Goal: Check status: Check status

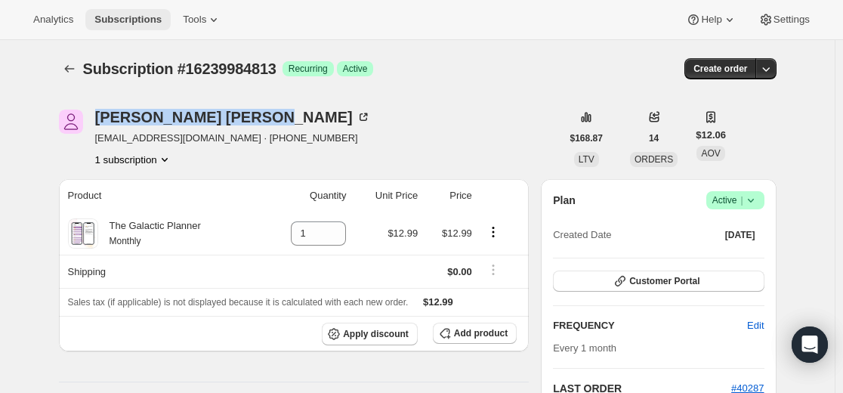
click at [76, 63] on icon "Subscriptions" at bounding box center [69, 68] width 15 height 15
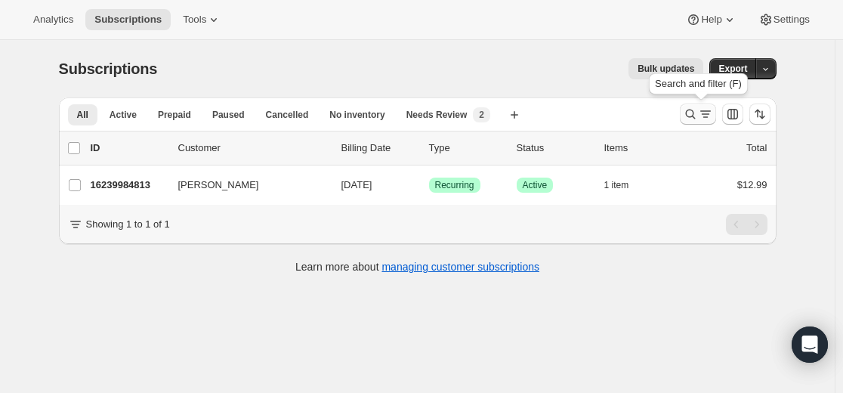
click at [688, 115] on icon "Search and filter results" at bounding box center [690, 114] width 15 height 15
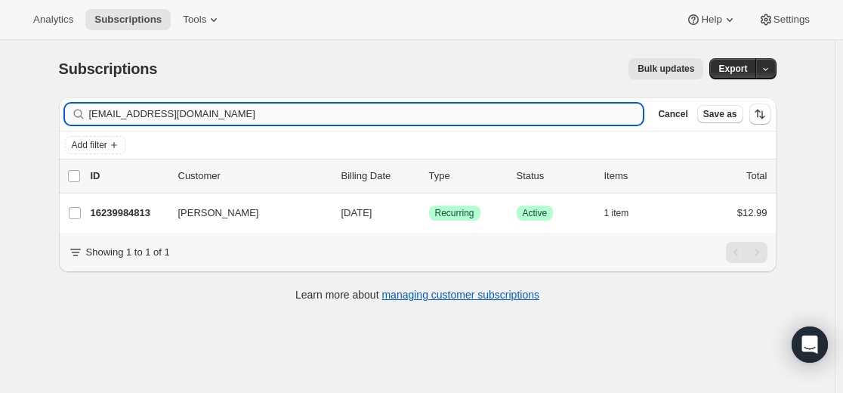
click at [527, 122] on input "[EMAIL_ADDRESS][DOMAIN_NAME]" at bounding box center [366, 114] width 555 height 21
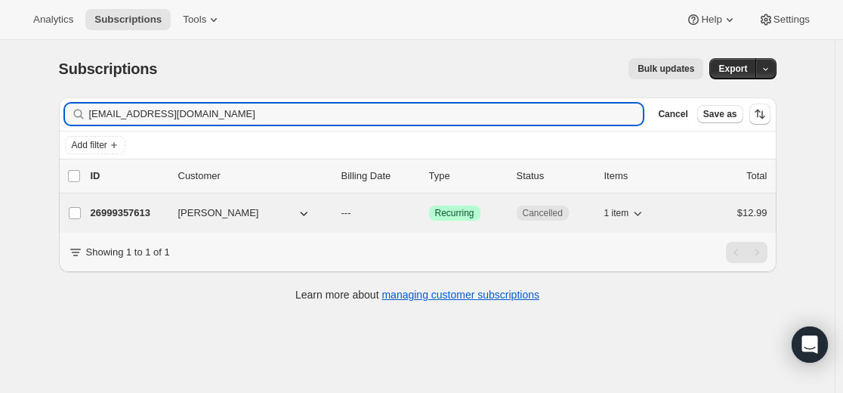
type input "[EMAIL_ADDRESS][DOMAIN_NAME]"
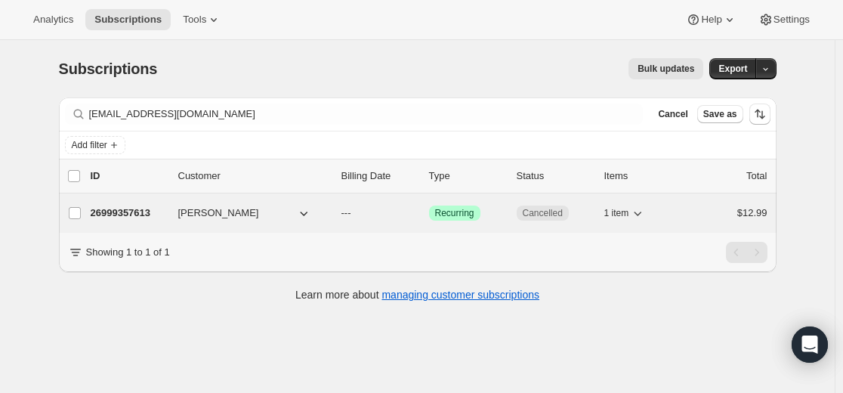
click at [147, 209] on p "26999357613" at bounding box center [129, 213] width 76 height 15
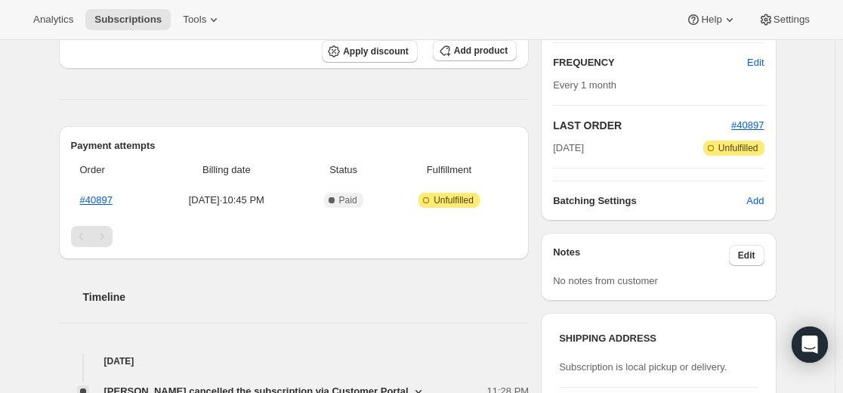
scroll to position [296, 0]
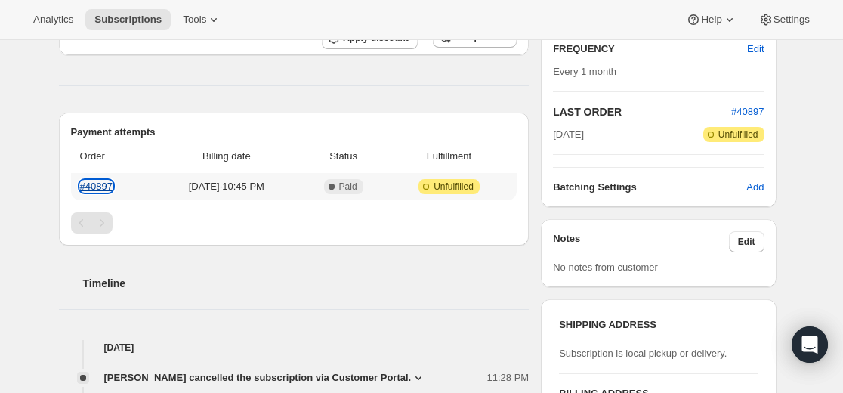
click at [104, 190] on link "#40897" at bounding box center [96, 186] width 32 height 11
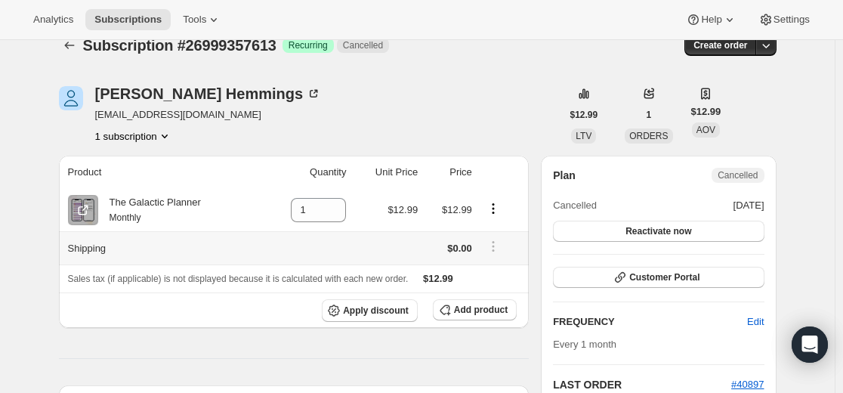
scroll to position [0, 0]
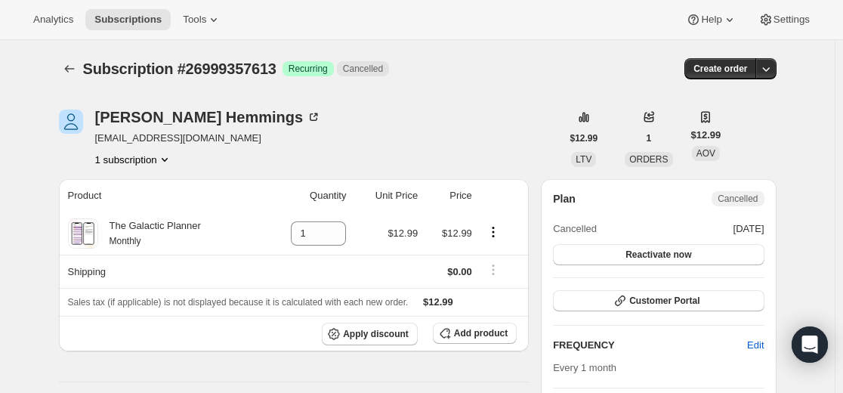
click at [66, 81] on div "Subscription #26999357613. This page is ready Subscription #26999357613 Success…" at bounding box center [418, 68] width 718 height 57
click at [68, 75] on icon "Subscriptions" at bounding box center [69, 68] width 15 height 15
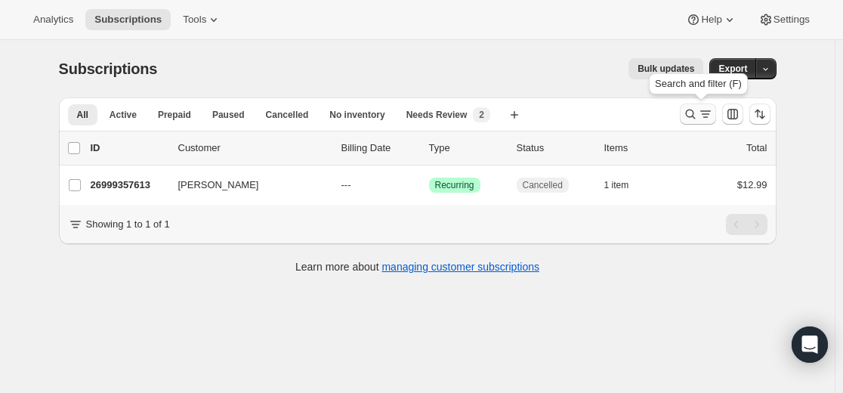
click at [688, 113] on icon "Search and filter results" at bounding box center [690, 114] width 15 height 15
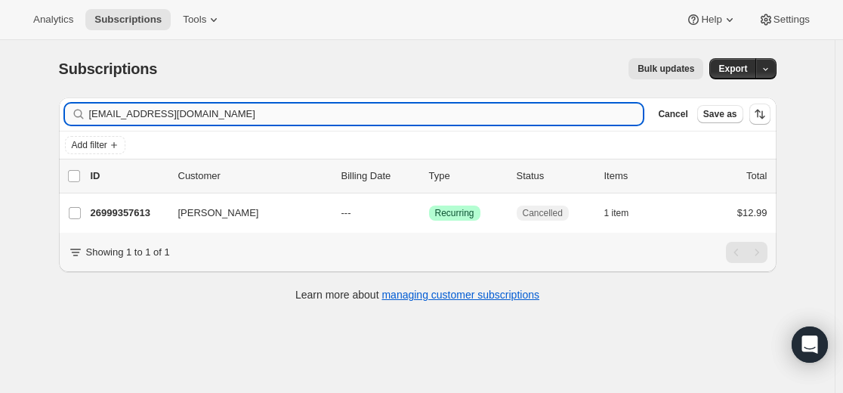
click at [513, 114] on input "[EMAIL_ADDRESS][DOMAIN_NAME]" at bounding box center [366, 114] width 555 height 21
click at [513, 113] on input "[EMAIL_ADDRESS][DOMAIN_NAME]" at bounding box center [366, 114] width 555 height 21
type input "[EMAIL_ADDRESS][DOMAIN_NAME]"
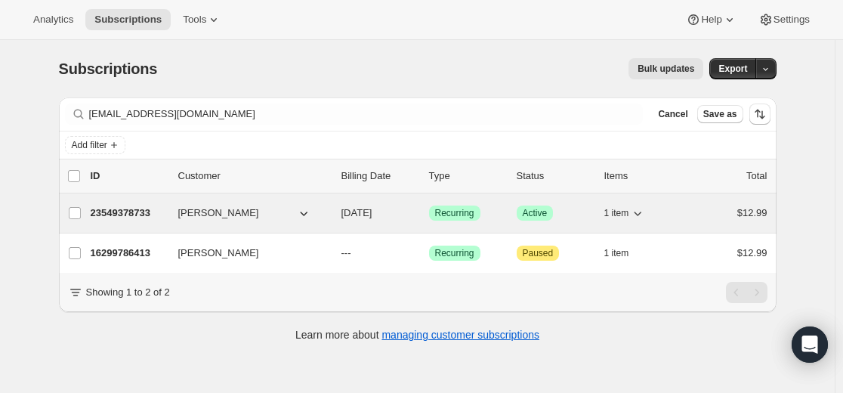
click at [144, 215] on p "23549378733" at bounding box center [129, 213] width 76 height 15
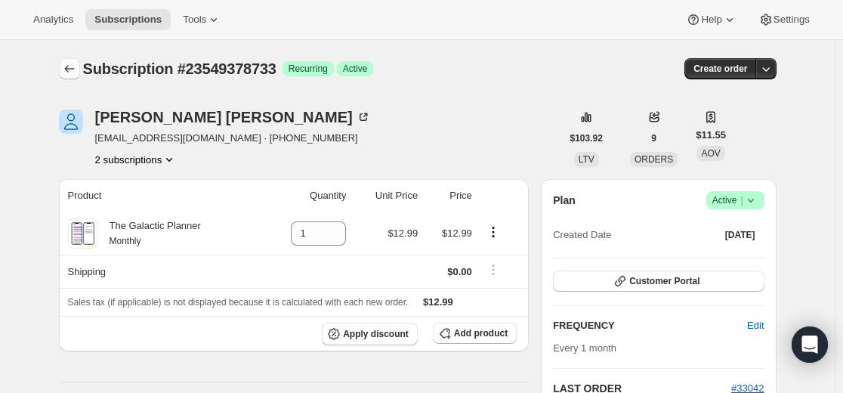
click at [73, 67] on icon "Subscriptions" at bounding box center [69, 68] width 15 height 15
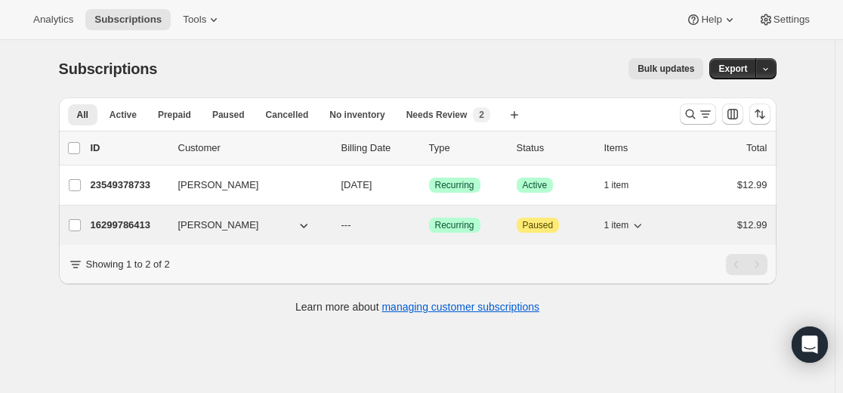
click at [136, 225] on p "16299786413" at bounding box center [129, 225] width 76 height 15
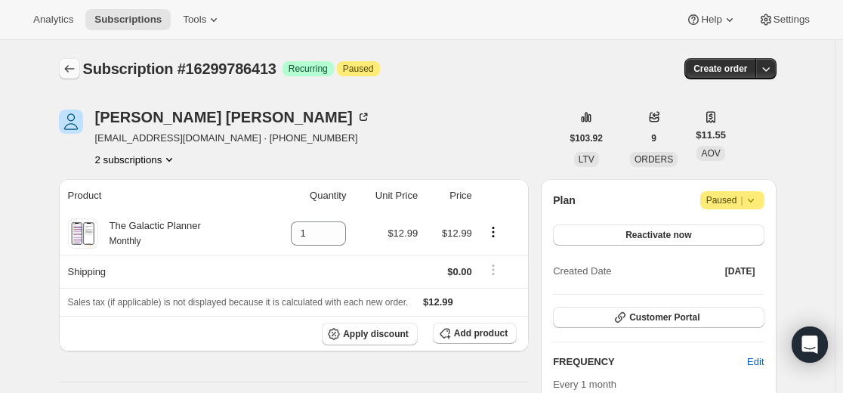
click at [74, 73] on icon "Subscriptions" at bounding box center [69, 68] width 15 height 15
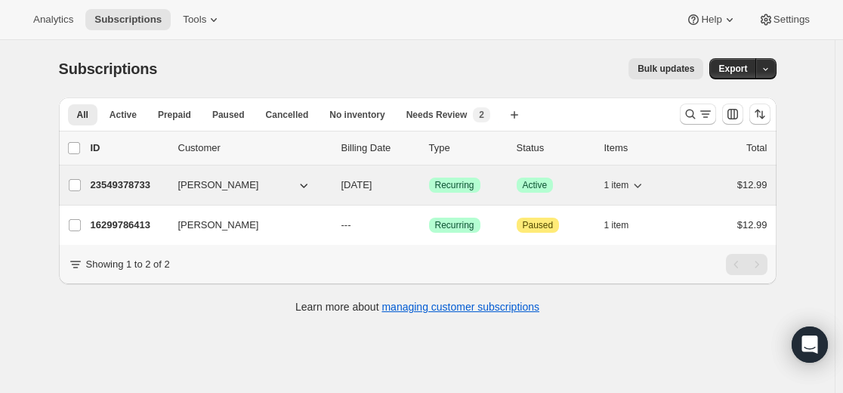
click at [143, 184] on p "23549378733" at bounding box center [129, 185] width 76 height 15
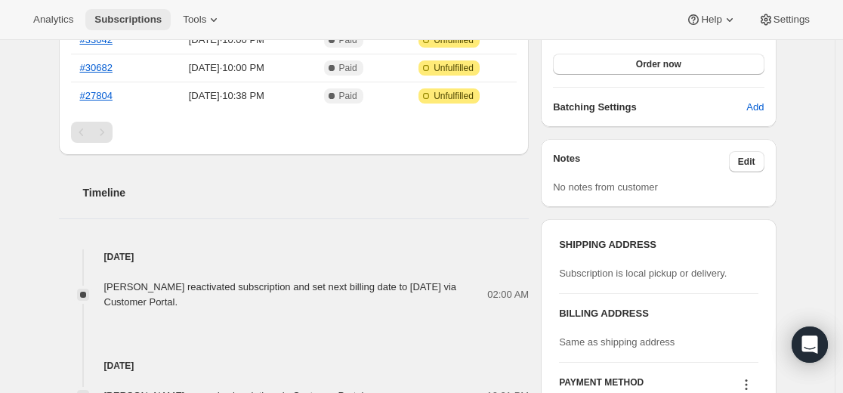
scroll to position [453, 0]
